Goal: Information Seeking & Learning: Learn about a topic

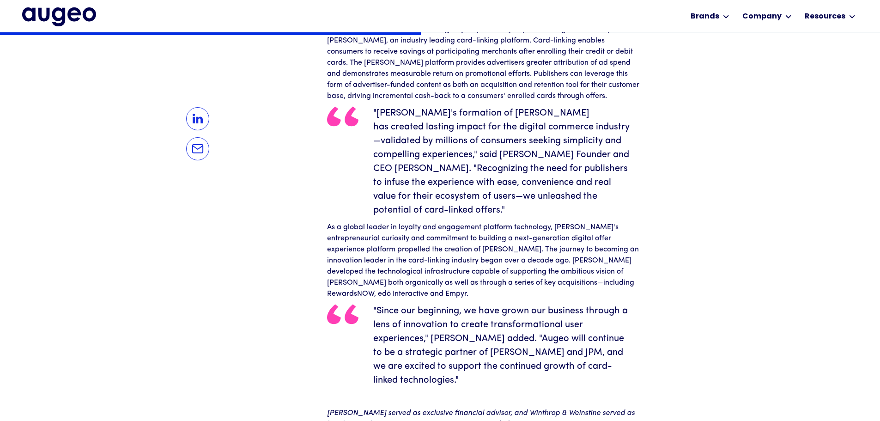
click at [673, 271] on div "In this post This is a link This is an active link On [DATE], JPMorgan Chase & …" at bounding box center [440, 262] width 541 height 476
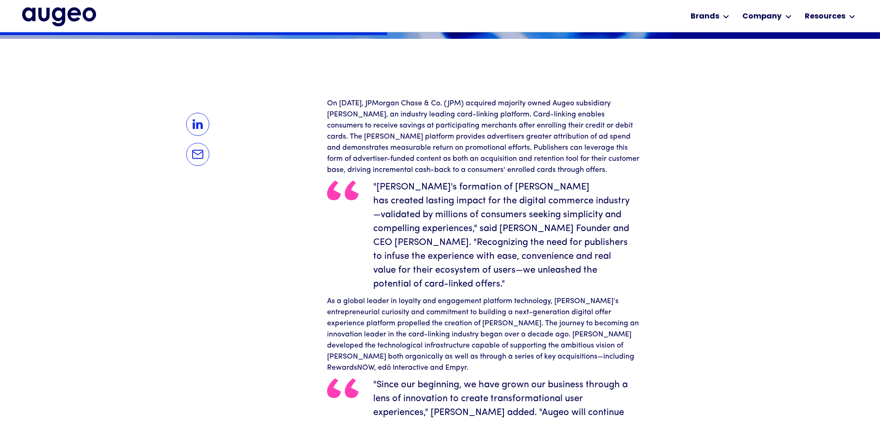
scroll to position [745, 0]
